Goal: Task Accomplishment & Management: Use online tool/utility

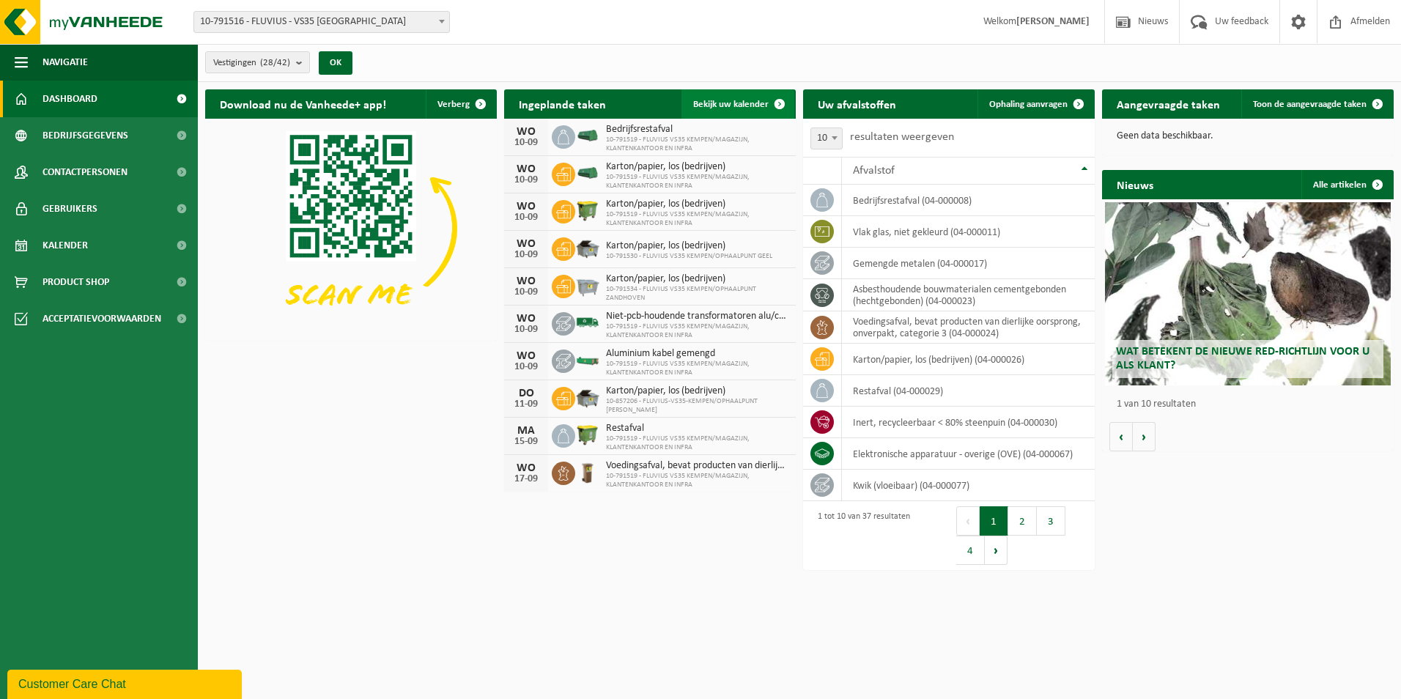
click at [746, 104] on span "Bekijk uw kalender" at bounding box center [730, 105] width 75 height 10
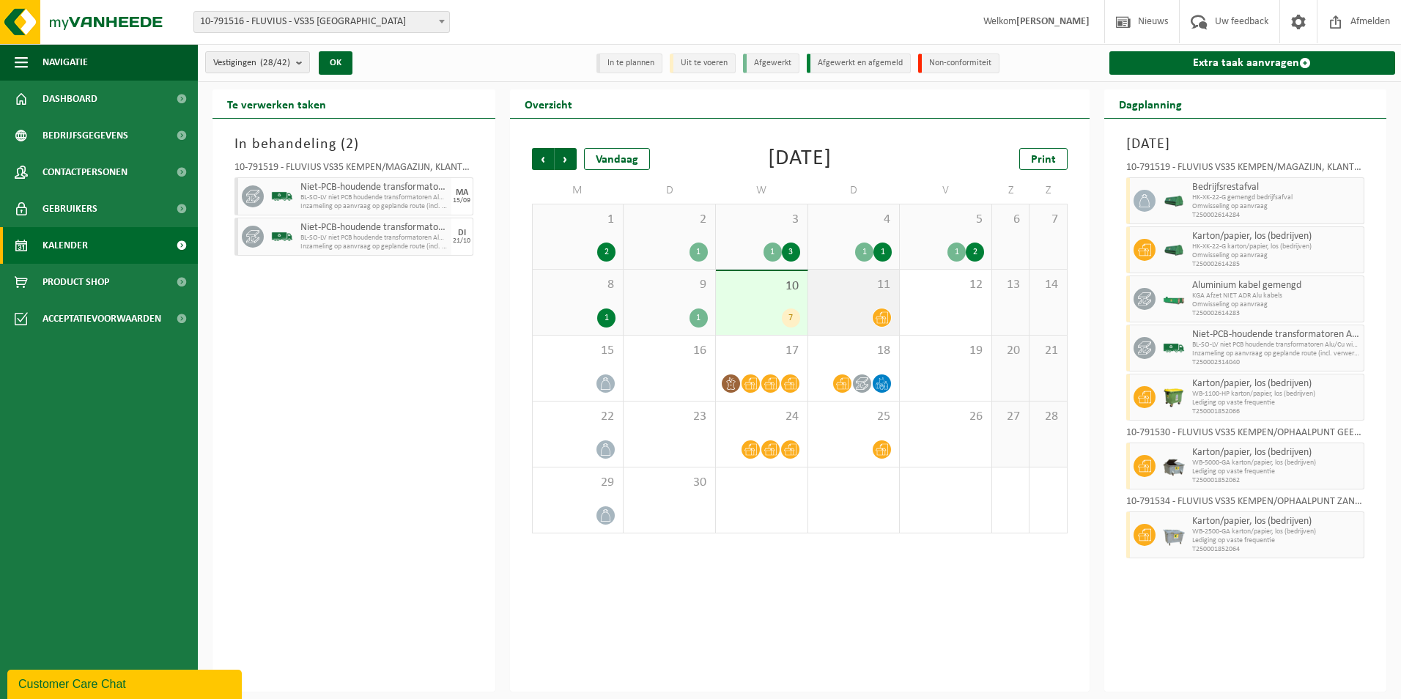
click at [869, 299] on div "11" at bounding box center [854, 302] width 92 height 65
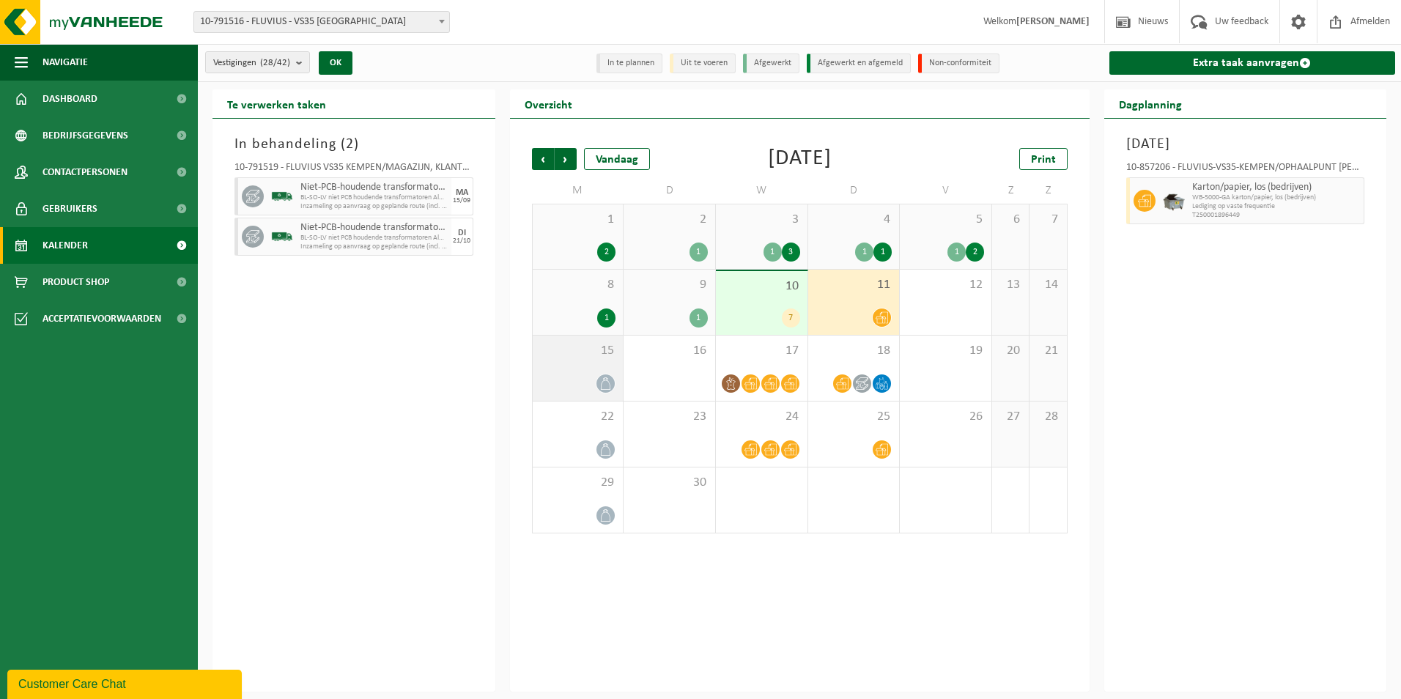
click at [586, 374] on div at bounding box center [578, 384] width 76 height 20
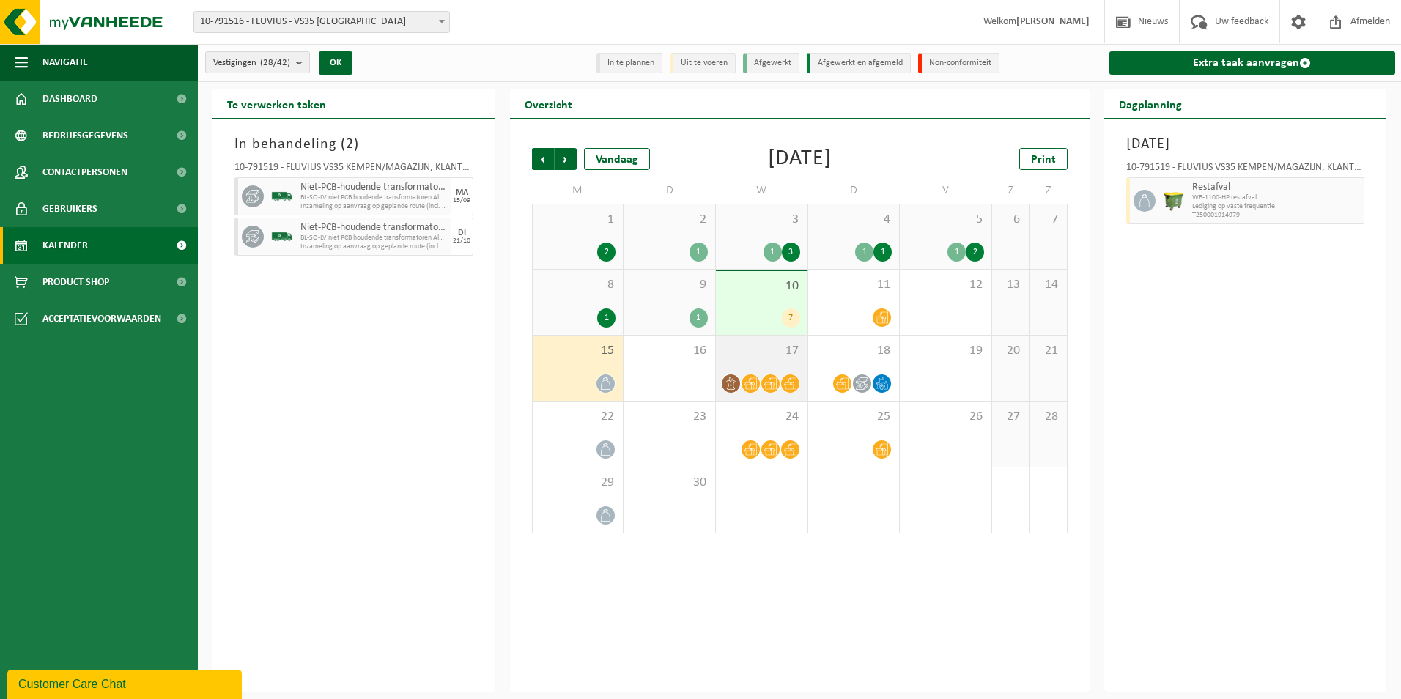
click at [767, 367] on div "17" at bounding box center [762, 368] width 92 height 65
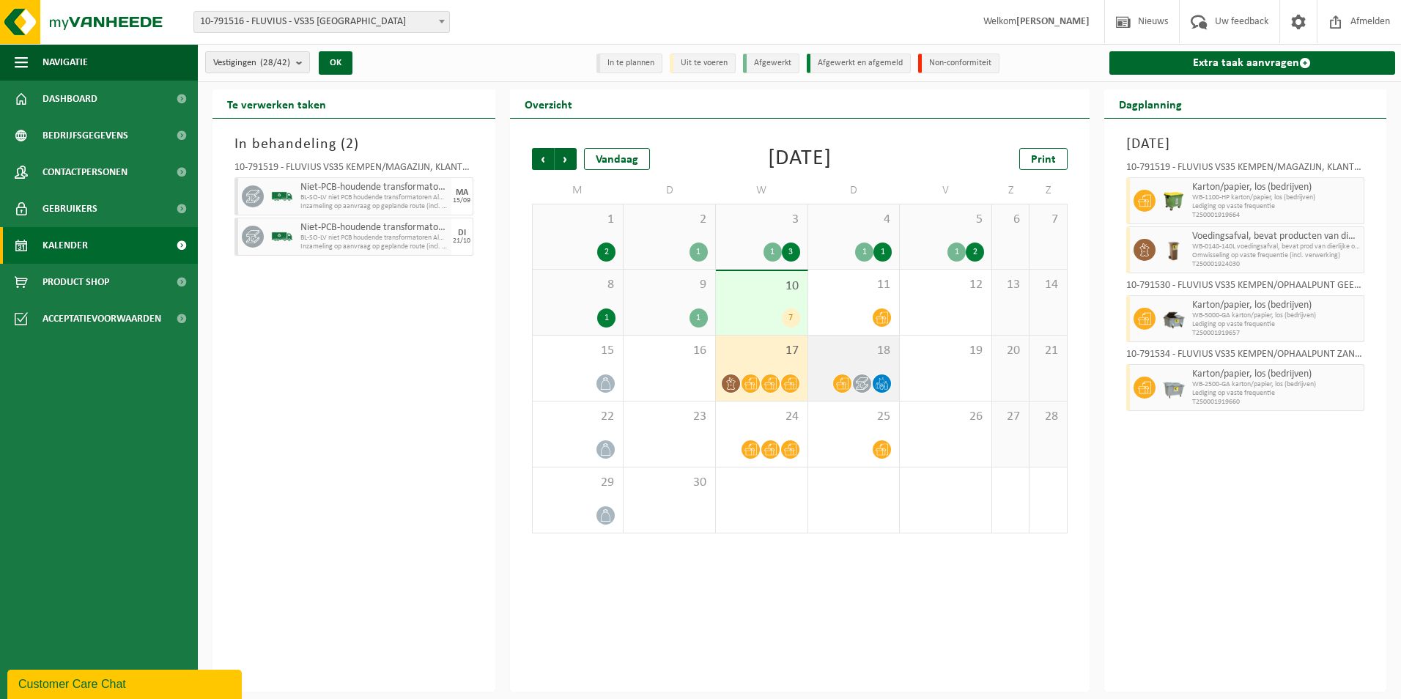
click at [873, 370] on div "18" at bounding box center [854, 368] width 92 height 65
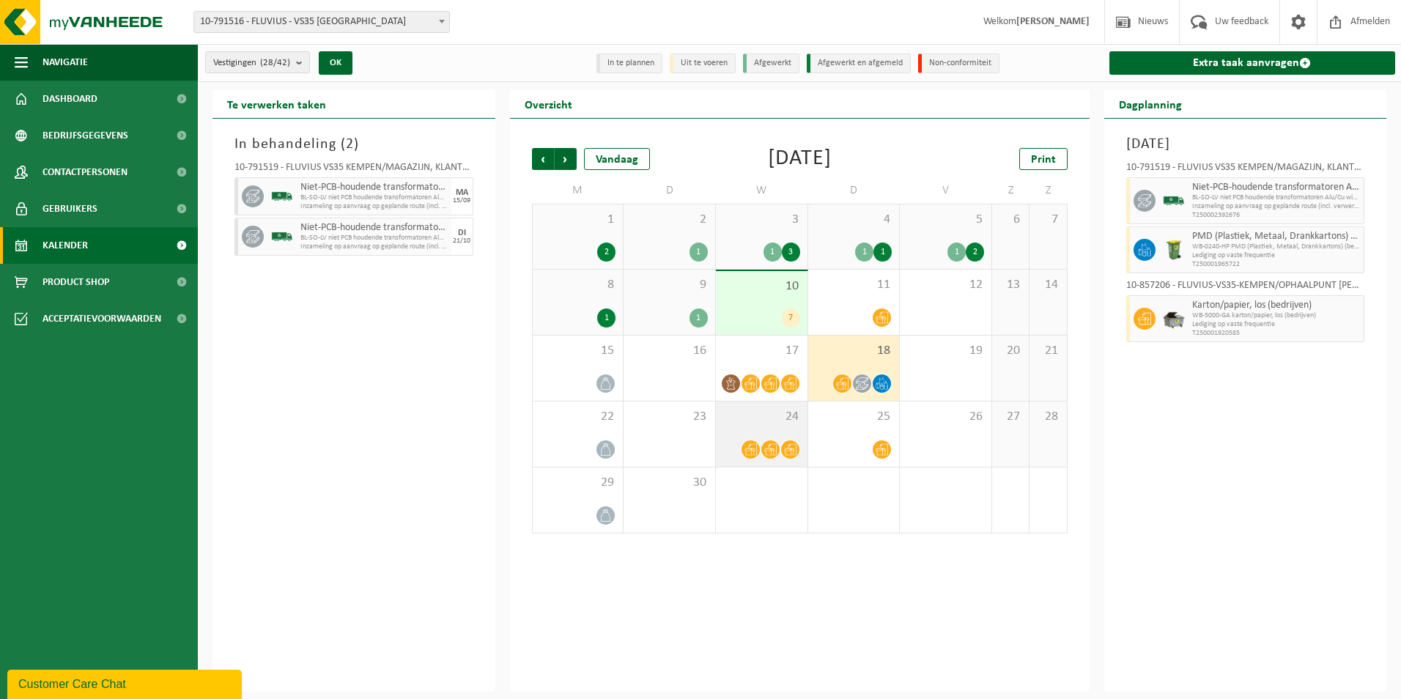
click at [757, 435] on div "24" at bounding box center [762, 434] width 92 height 65
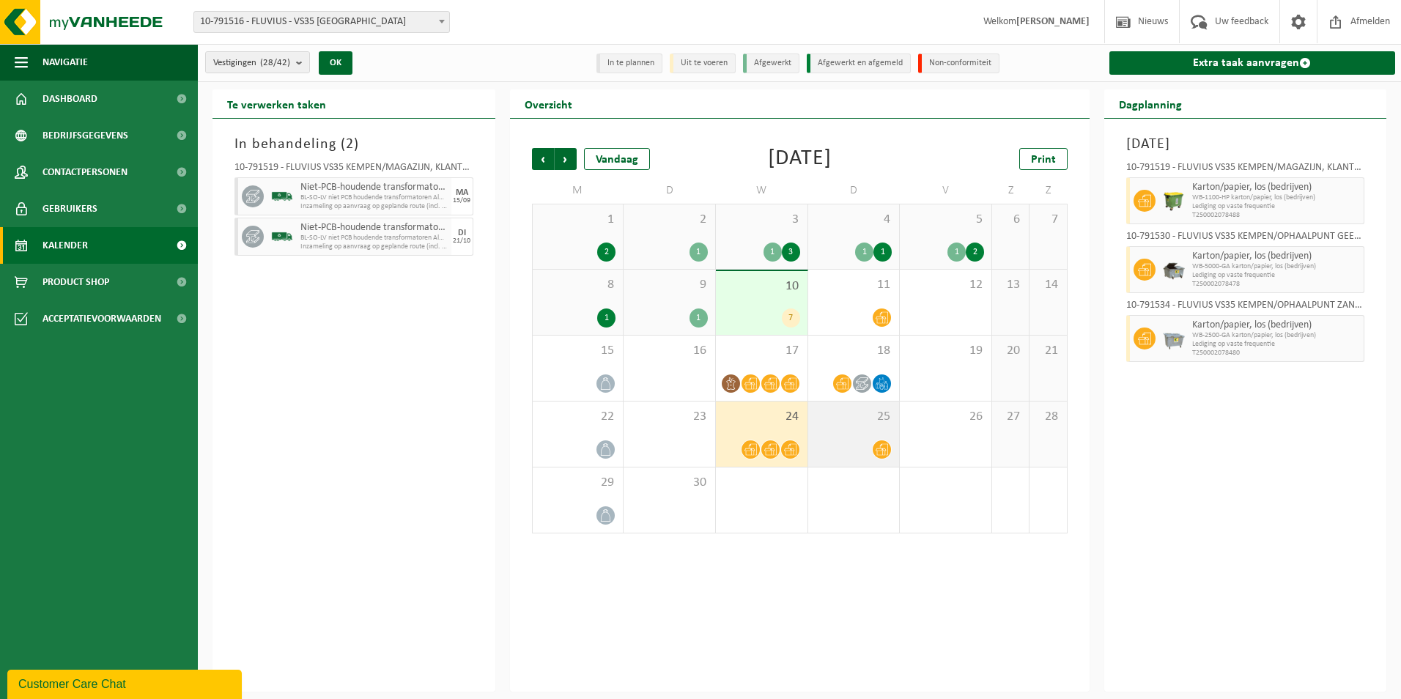
click at [874, 426] on div "25" at bounding box center [854, 434] width 92 height 65
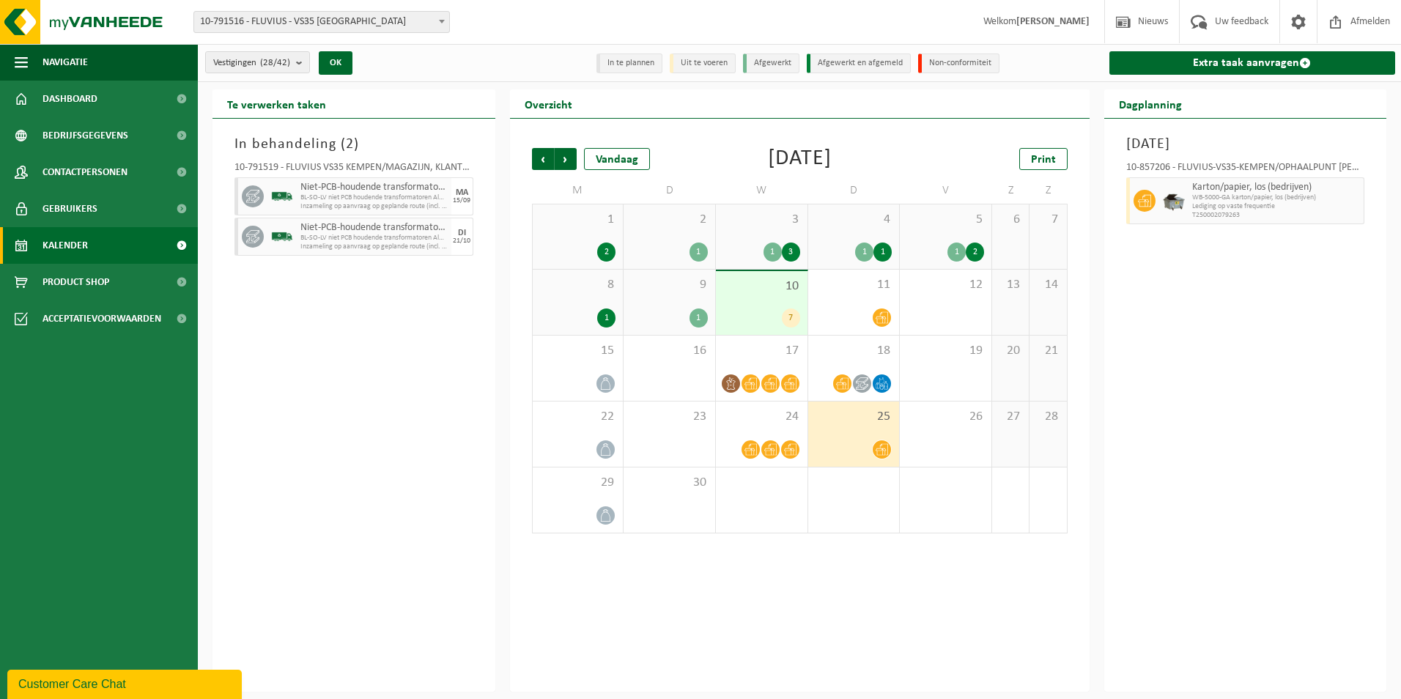
click at [764, 304] on div "10 7" at bounding box center [762, 303] width 92 height 64
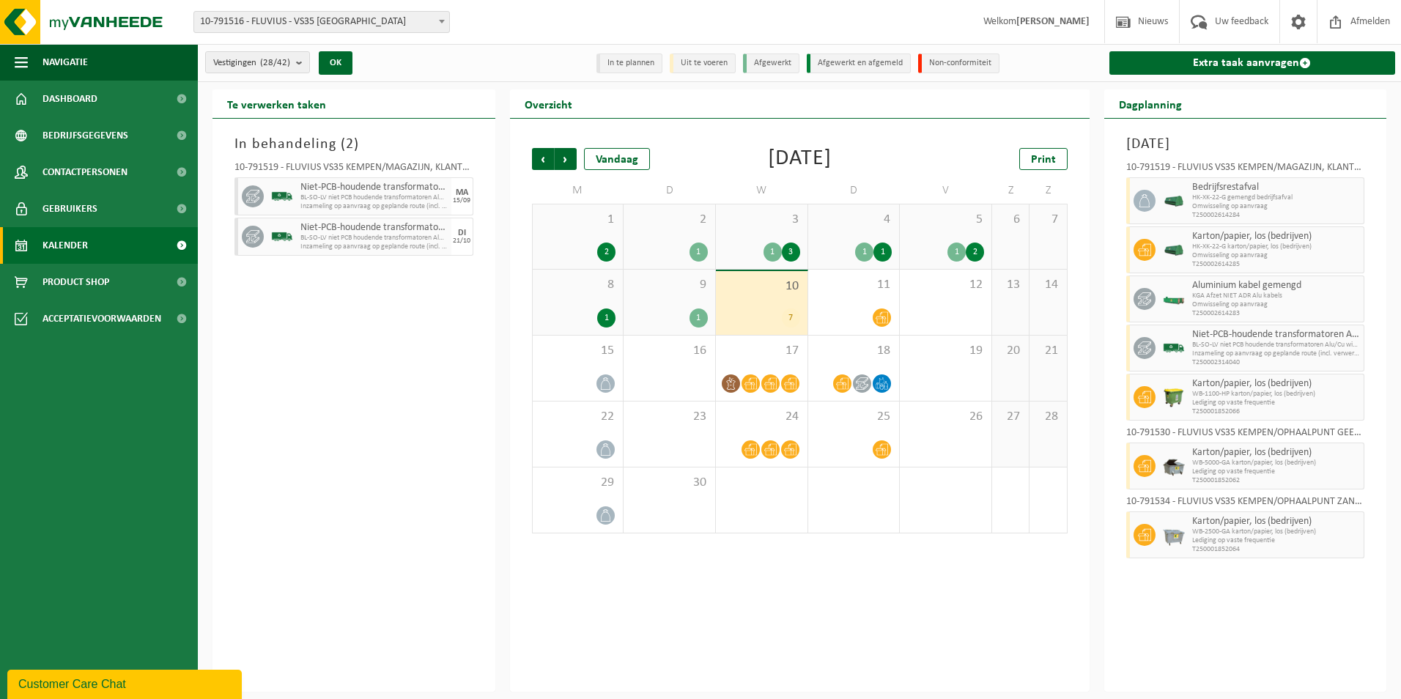
click at [714, 63] on li "Uit te voeren" at bounding box center [703, 64] width 66 height 20
click at [1253, 60] on link "Extra taak aanvragen" at bounding box center [1253, 62] width 287 height 23
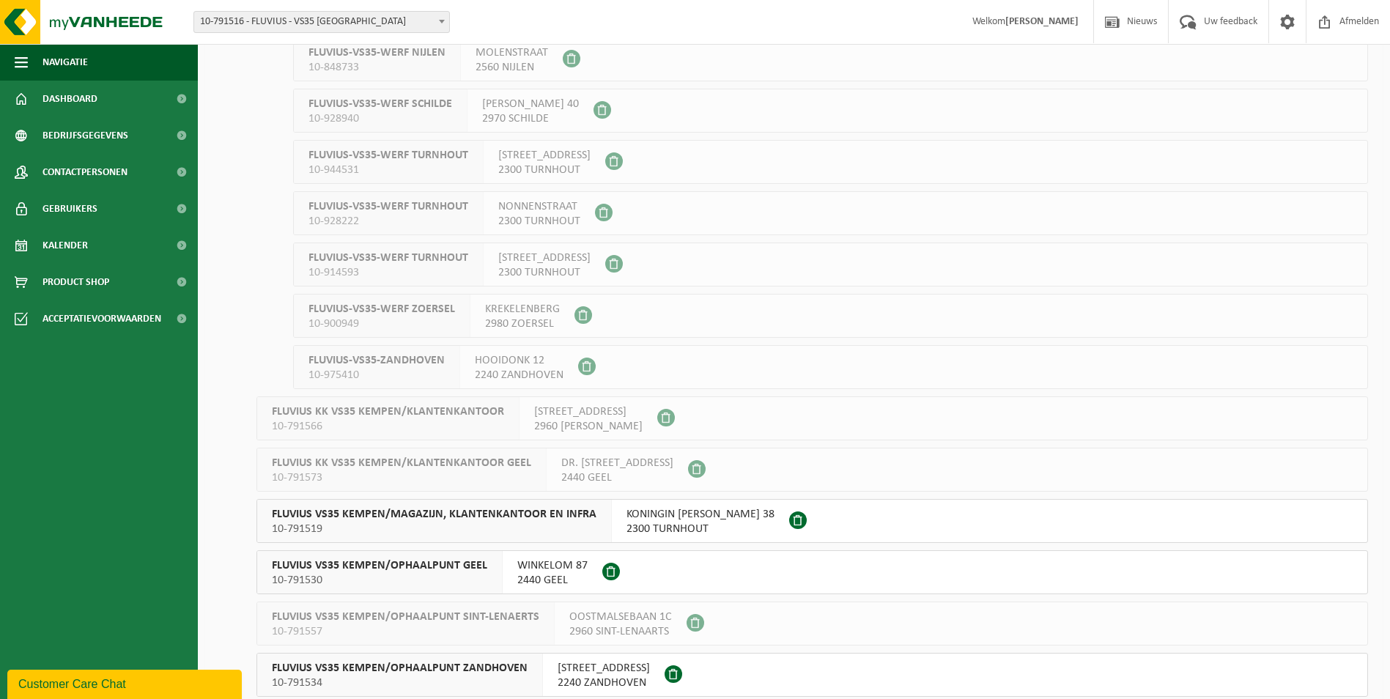
scroll to position [806, 0]
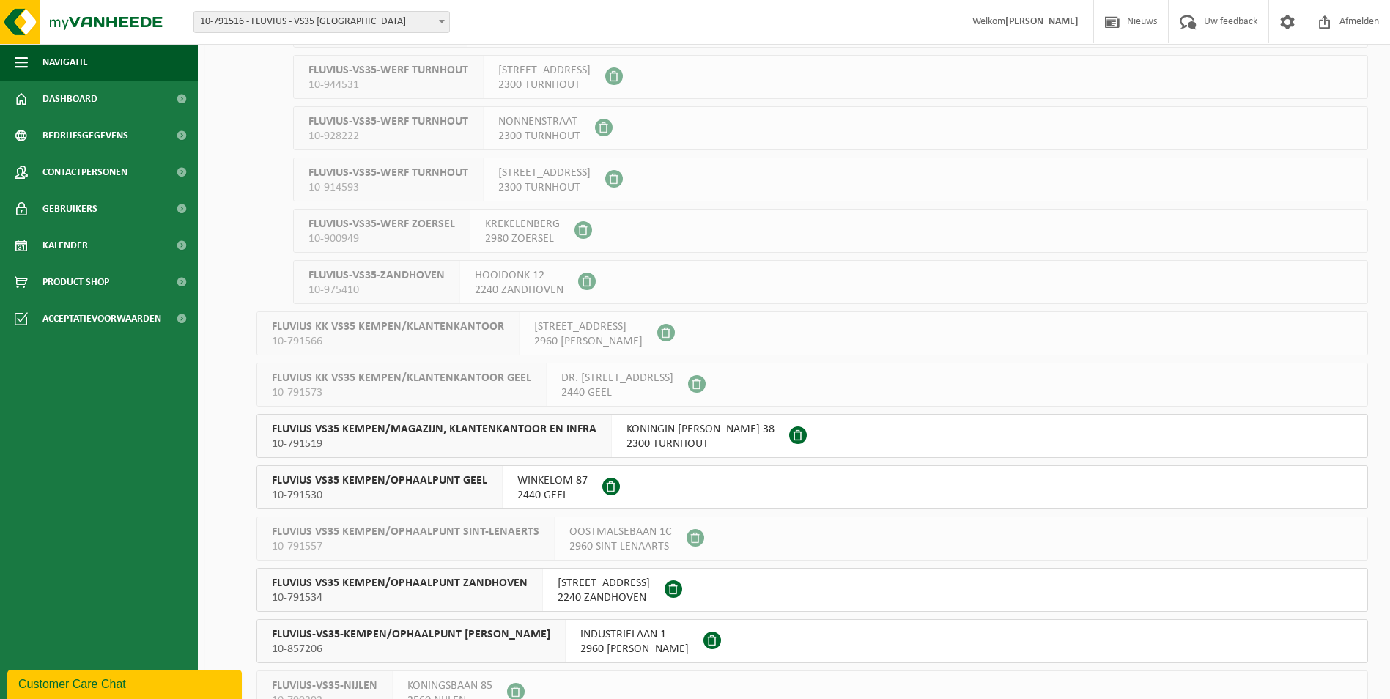
click at [469, 427] on span "FLUVIUS VS35 KEMPEN/MAGAZIJN, KLANTENKANTOOR EN INFRA" at bounding box center [434, 429] width 325 height 15
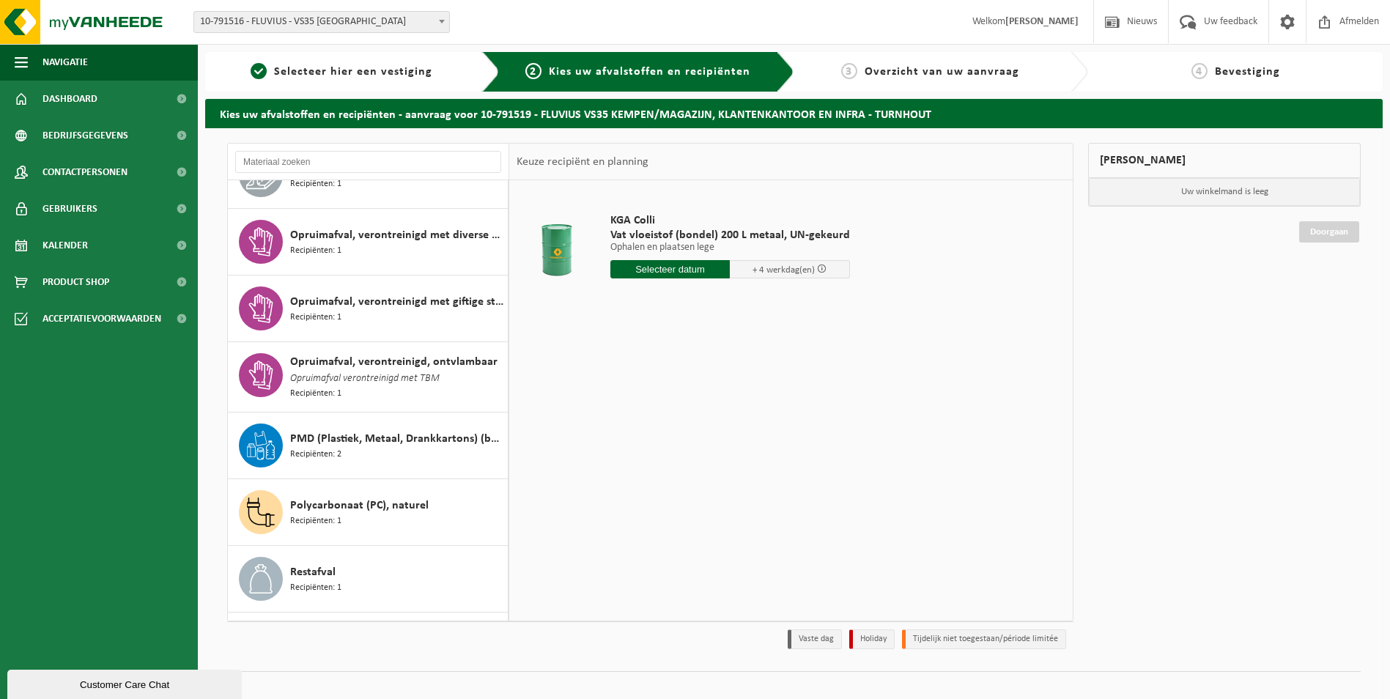
scroll to position [1466, 0]
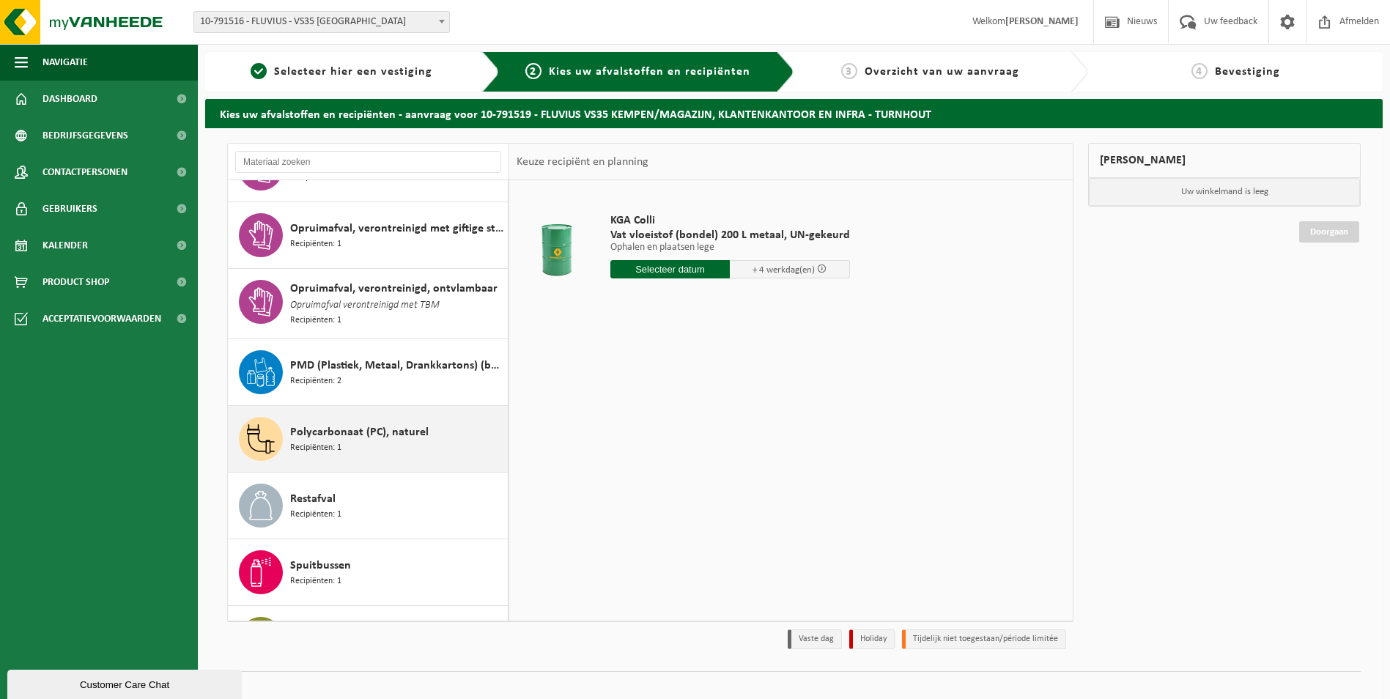
click at [415, 432] on span "Polycarbonaat (PC), naturel" at bounding box center [359, 433] width 139 height 18
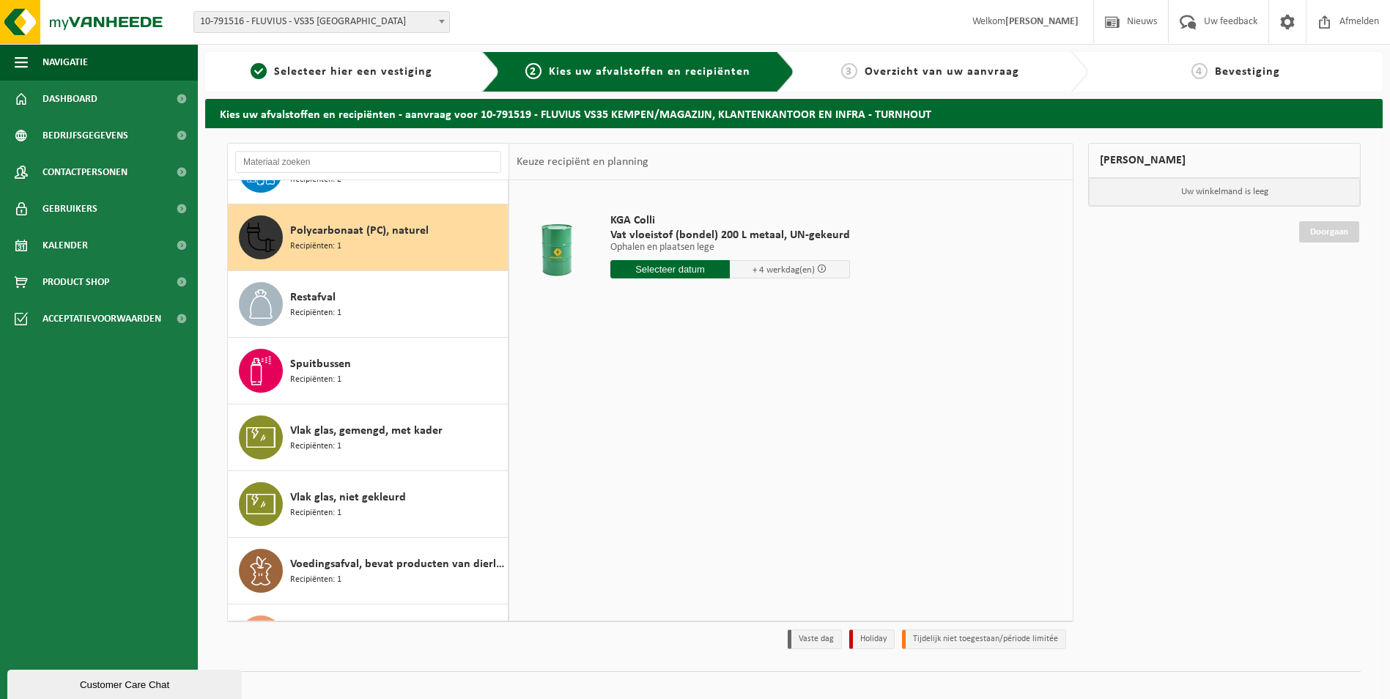
scroll to position [1684, 0]
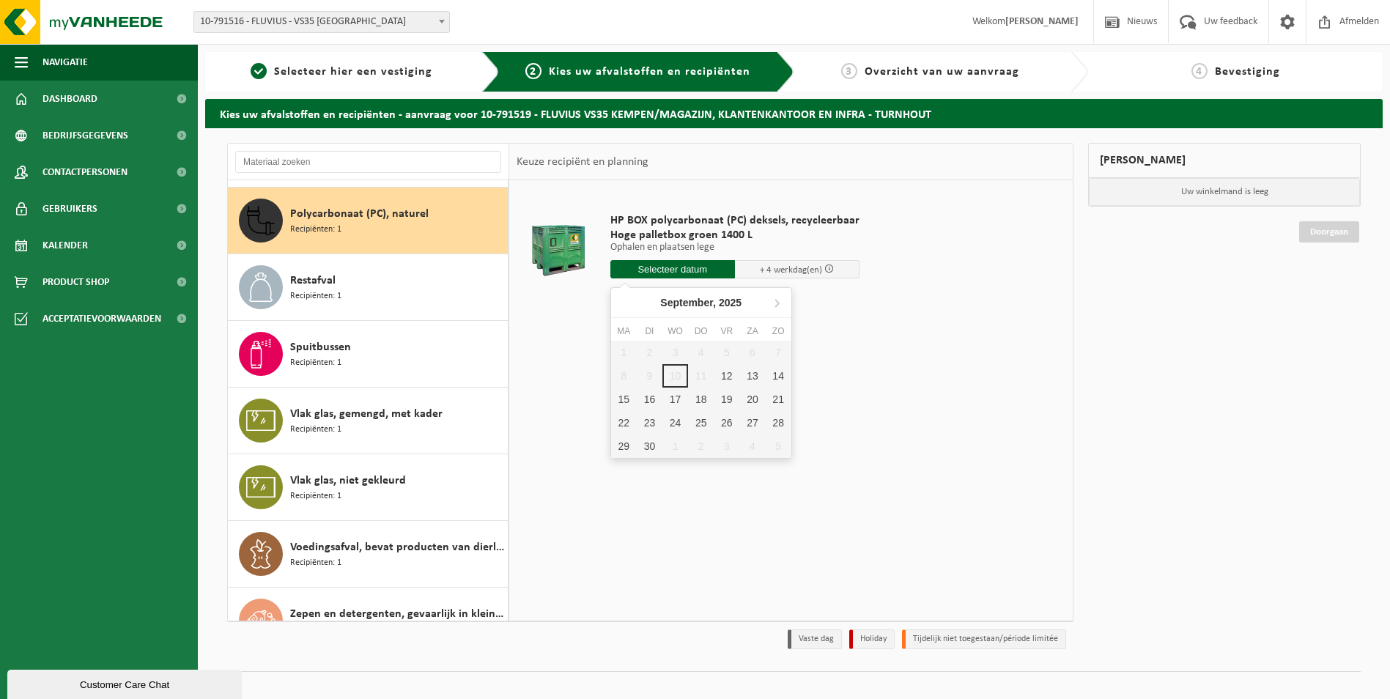
click at [690, 268] on input "text" at bounding box center [673, 269] width 125 height 18
click at [725, 373] on div "12" at bounding box center [727, 375] width 26 height 23
type input "Van 2025-09-12"
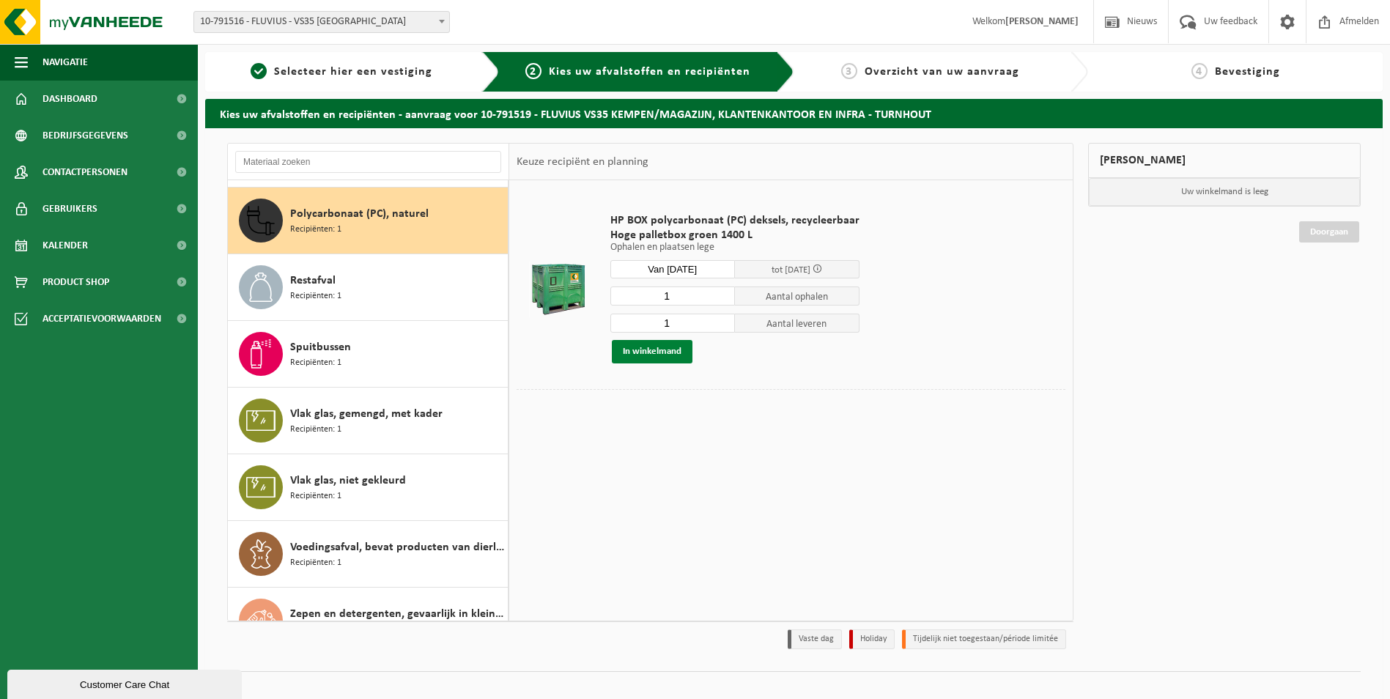
click at [671, 349] on button "In winkelmand" at bounding box center [652, 351] width 81 height 23
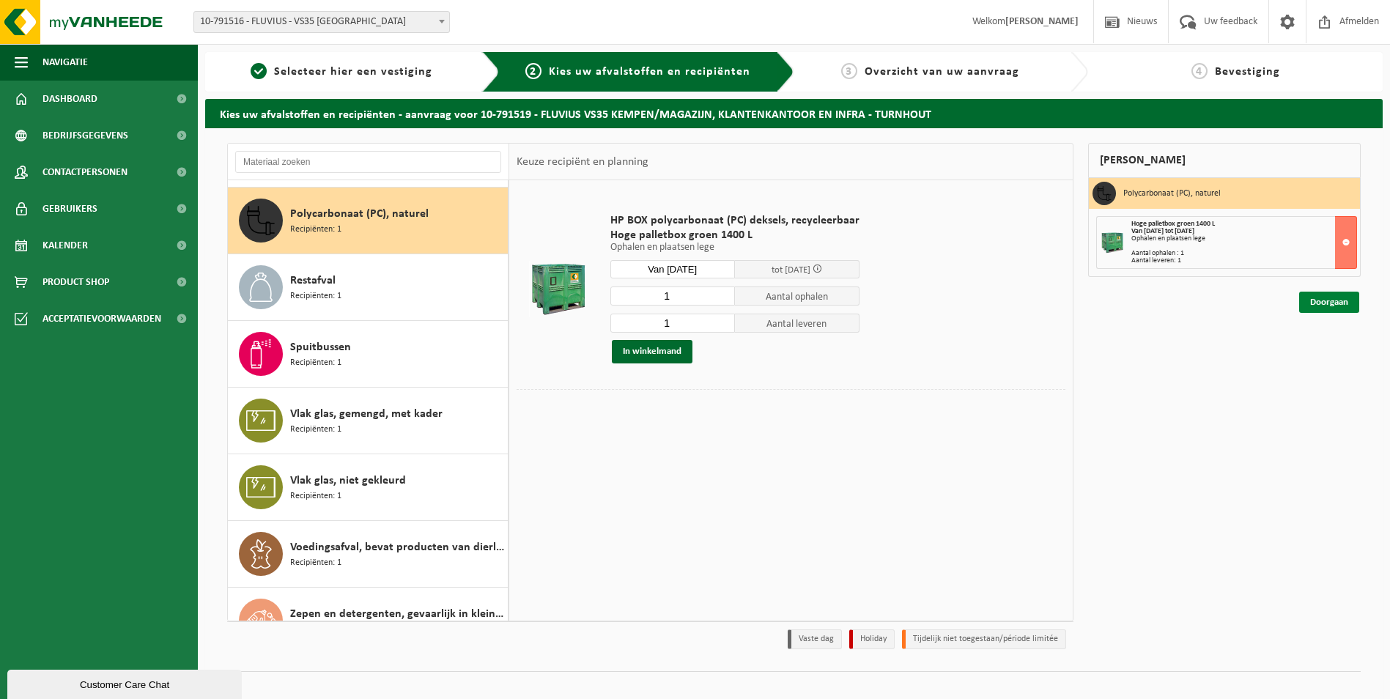
click at [1326, 300] on link "Doorgaan" at bounding box center [1329, 302] width 60 height 21
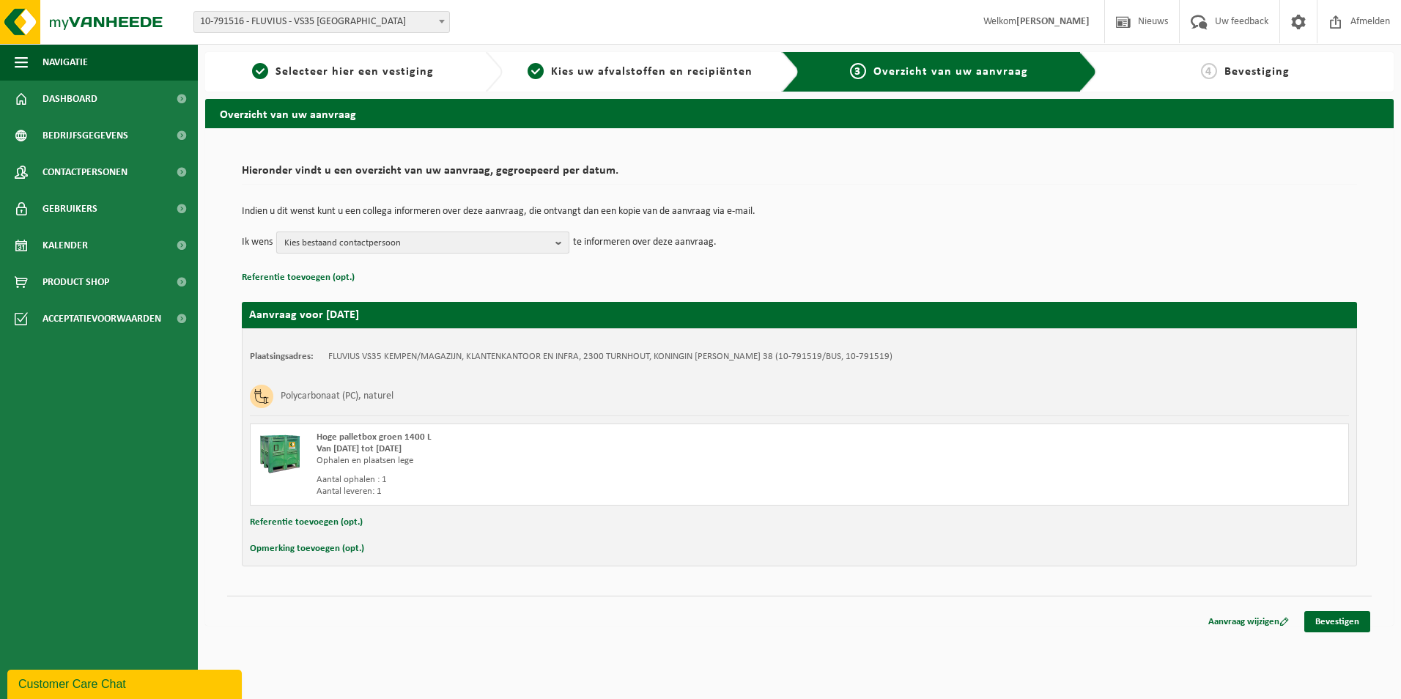
click at [558, 241] on b "button" at bounding box center [562, 242] width 13 height 21
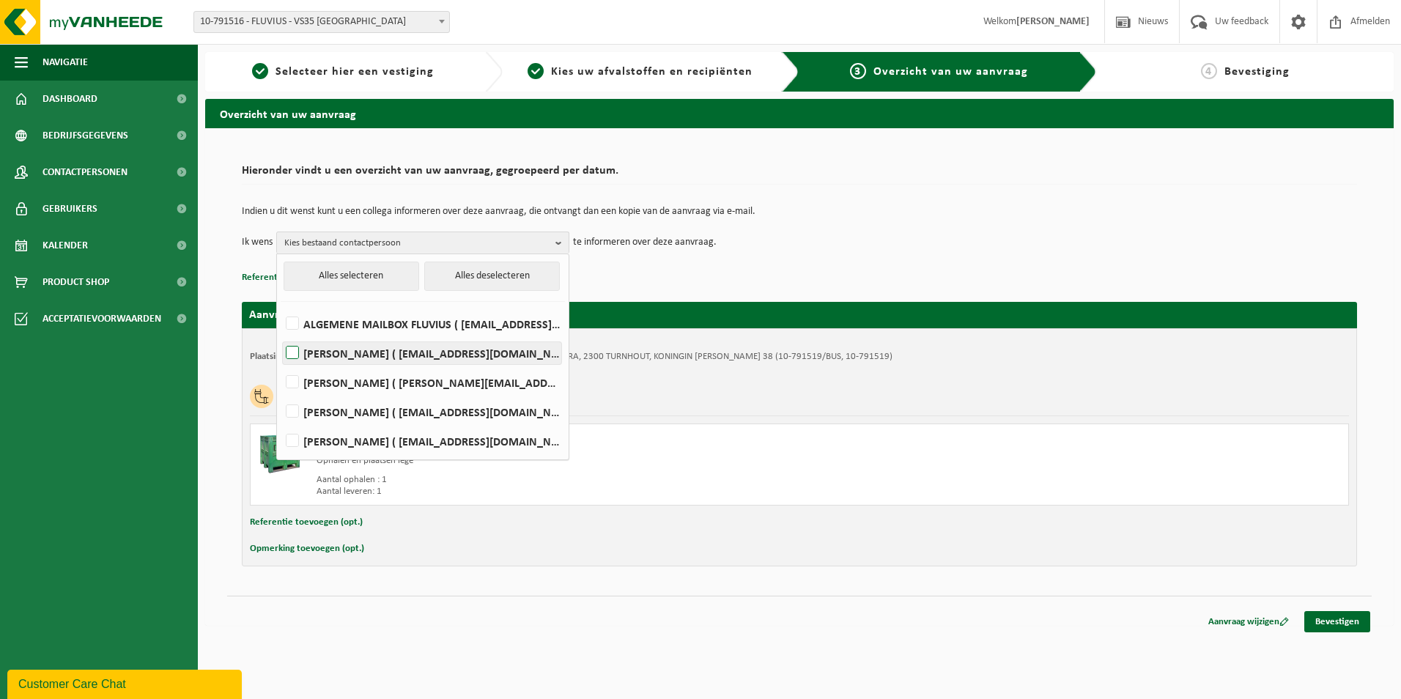
click at [296, 351] on label "JO HENS ( jo.hens@fluvius.be )" at bounding box center [422, 353] width 279 height 22
click at [281, 335] on input "JO HENS ( jo.hens@fluvius.be )" at bounding box center [280, 334] width 1 height 1
checkbox input "true"
click at [896, 552] on div "Opmerking toevoegen (opt.)" at bounding box center [799, 548] width 1099 height 19
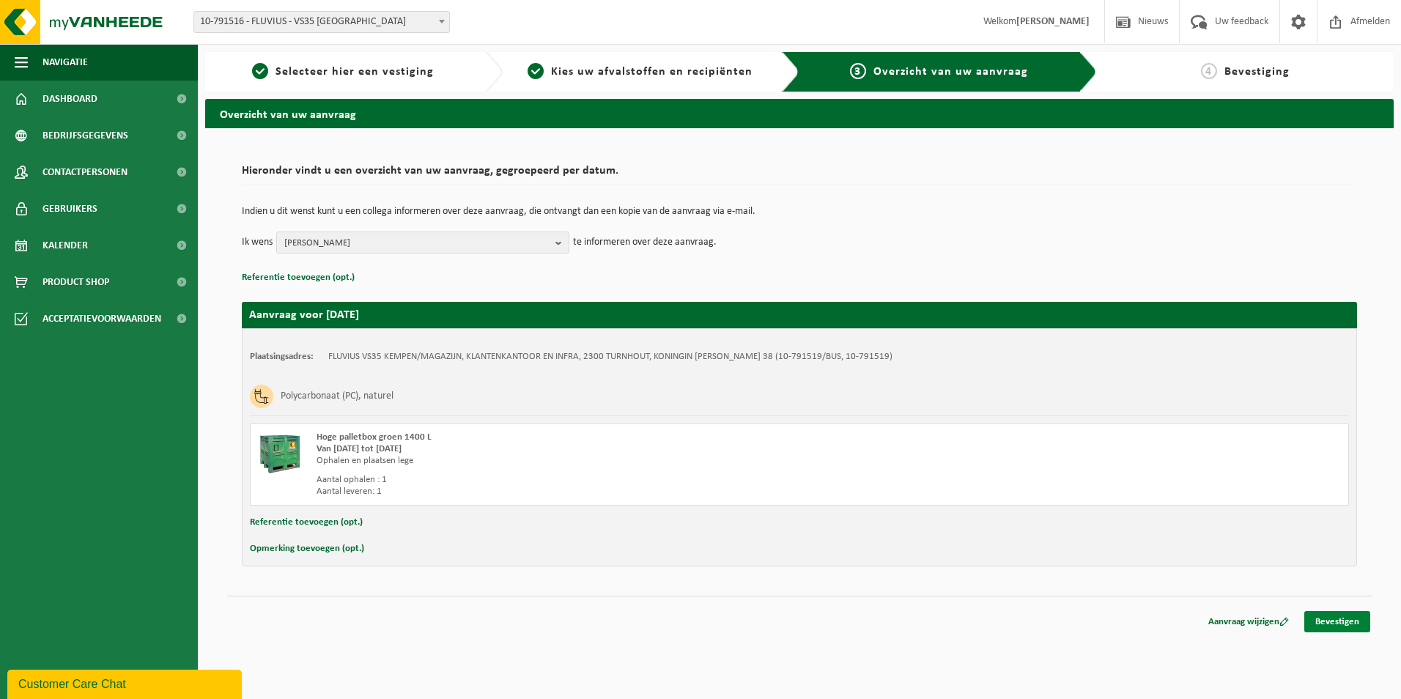
click at [1344, 622] on link "Bevestigen" at bounding box center [1338, 621] width 66 height 21
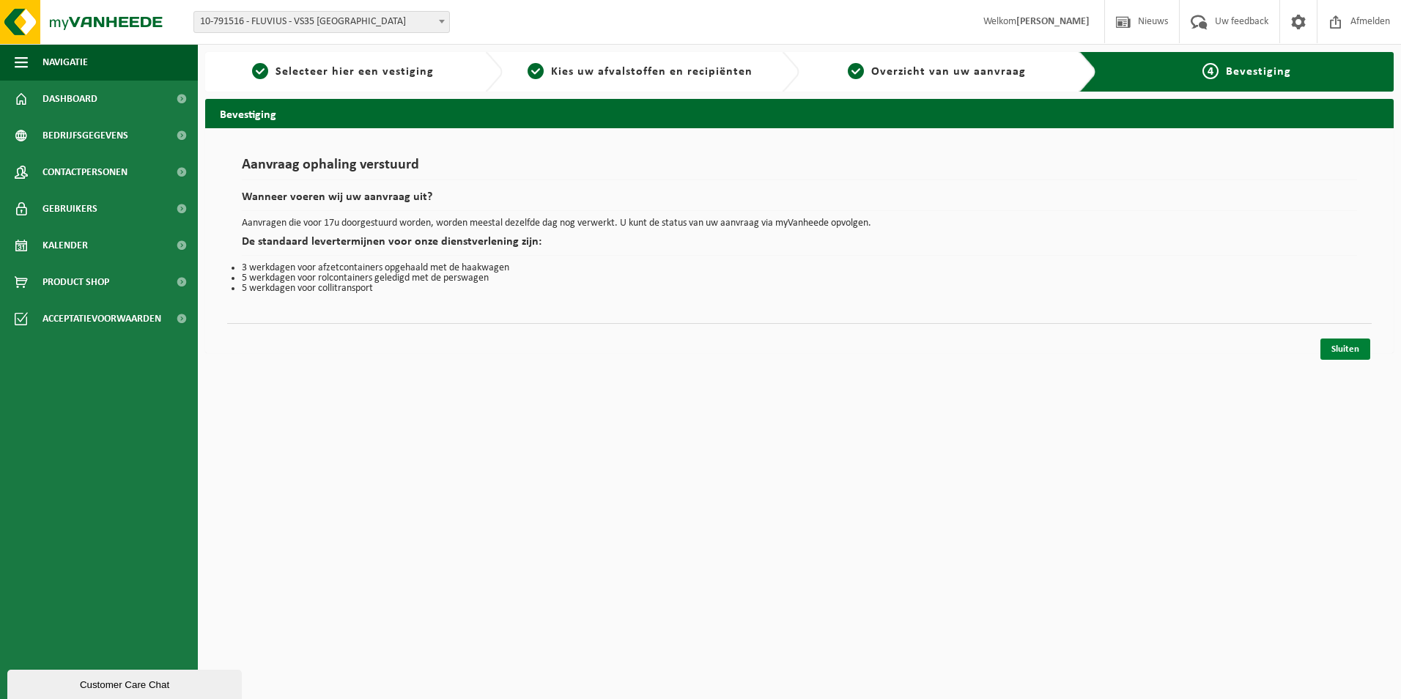
click at [1343, 352] on link "Sluiten" at bounding box center [1346, 349] width 50 height 21
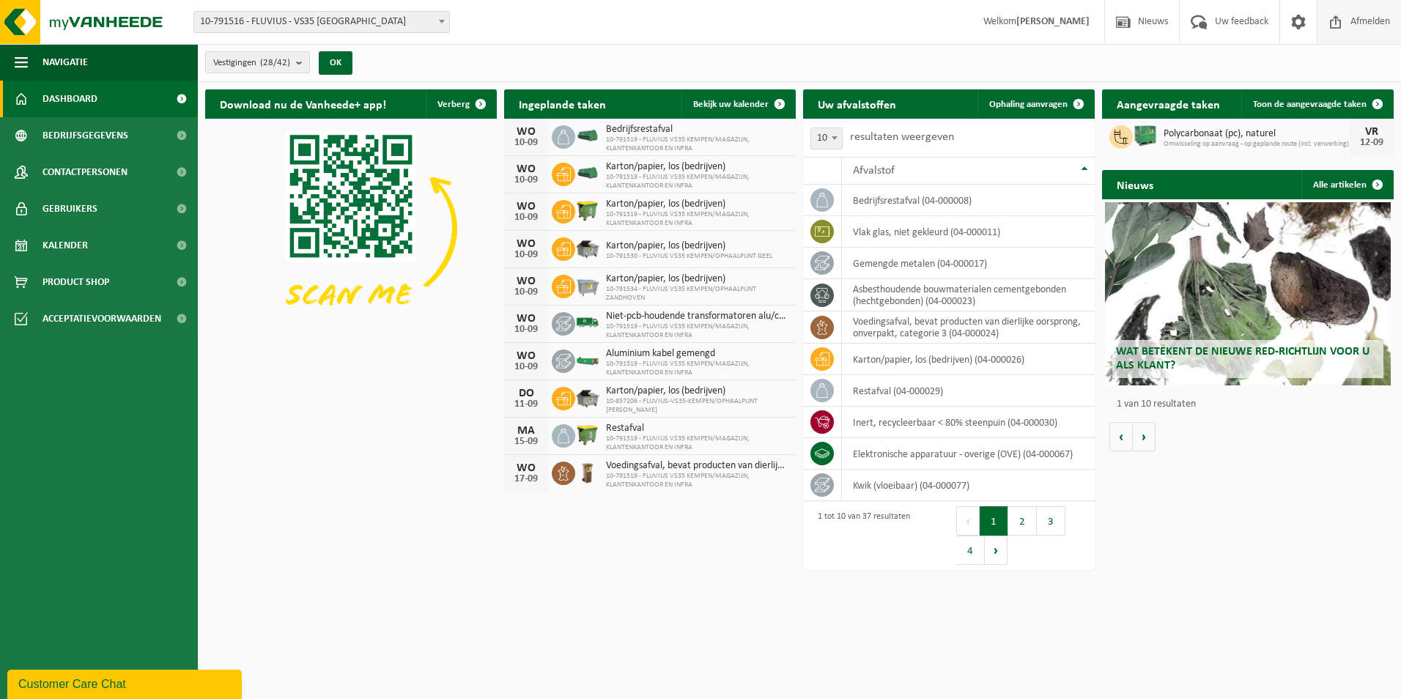
click at [1381, 19] on span "Afmelden" at bounding box center [1370, 21] width 47 height 43
